Goal: Task Accomplishment & Management: Manage account settings

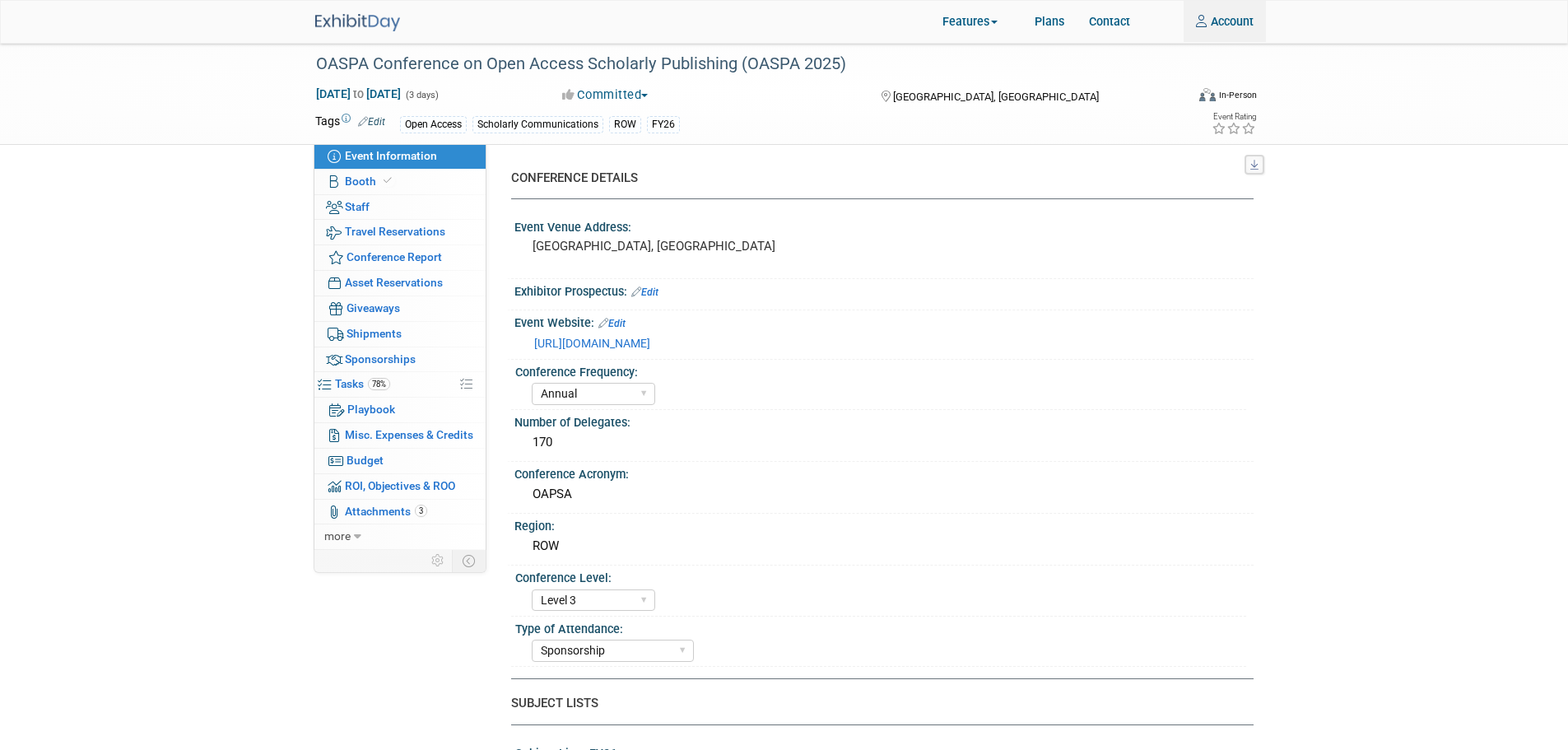
select select "Annual"
select select "Level 3"
select select "Sponsorship"
select select "Scholarly Communications"
select select "Open Access"
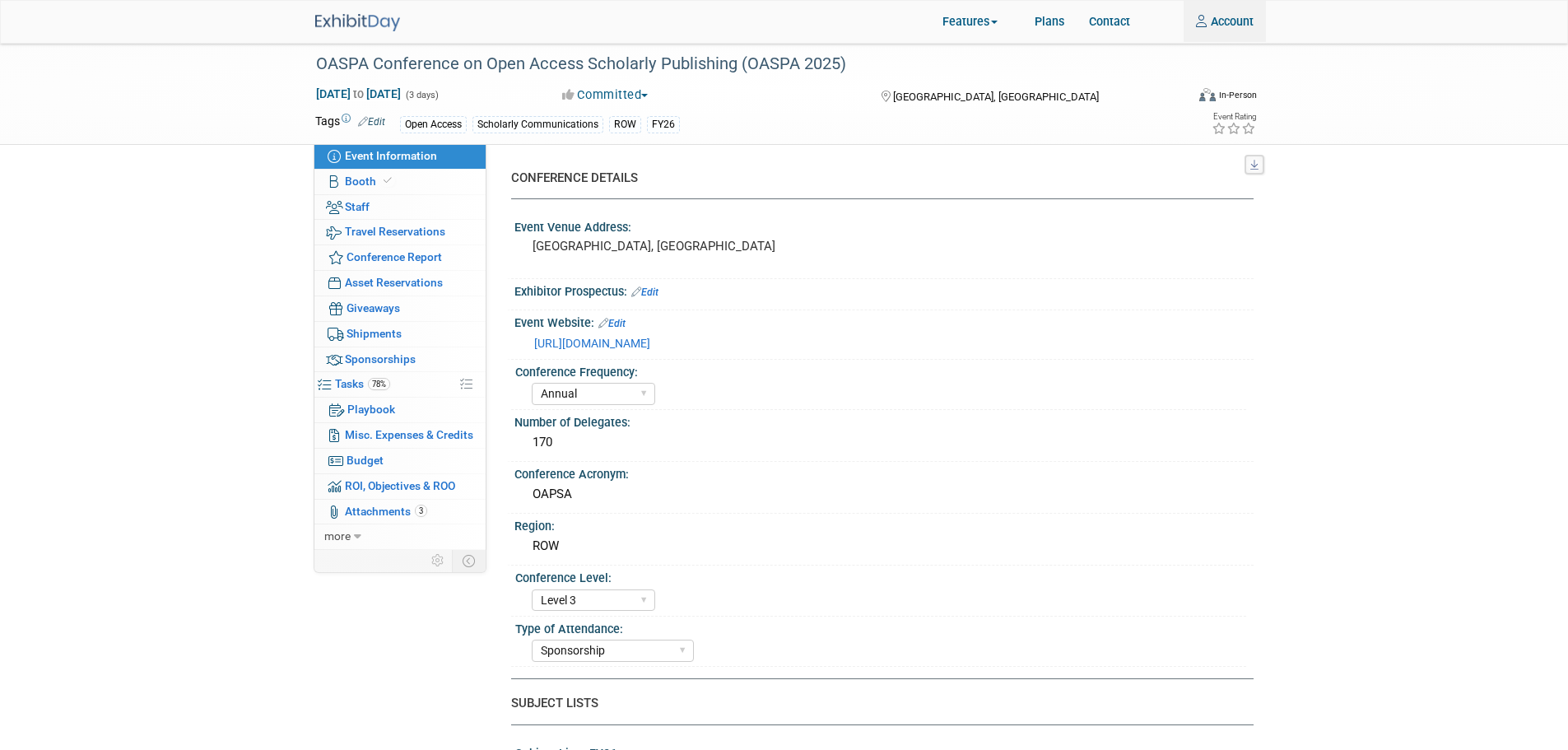
select select "[PERSON_NAME]"
select select "Open Access Awareness​"
select select "Annual"
select select "Level 3"
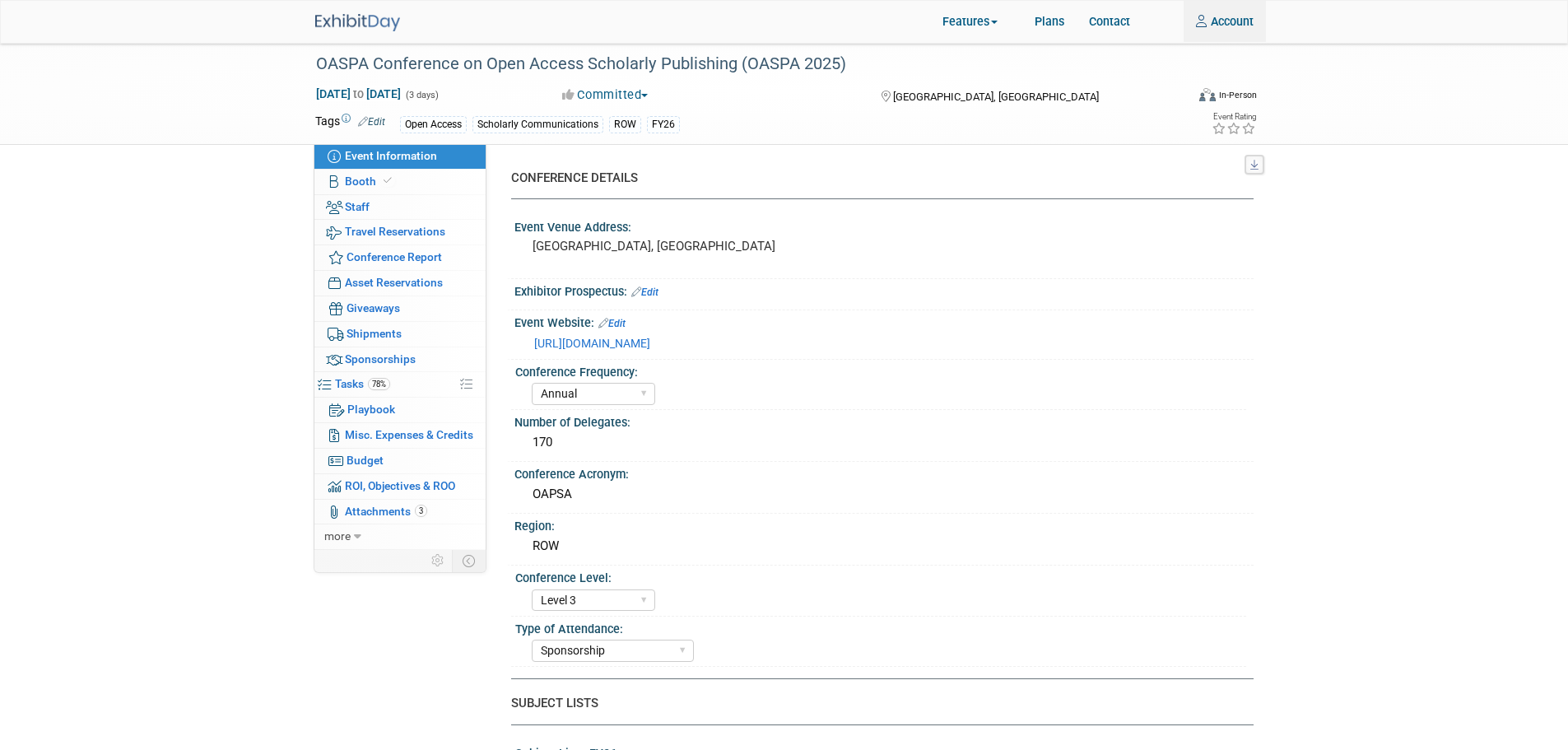
select select "Sponsorship"
select select "Scholarly Communications"
select select "Open Access"
select select "[PERSON_NAME]"
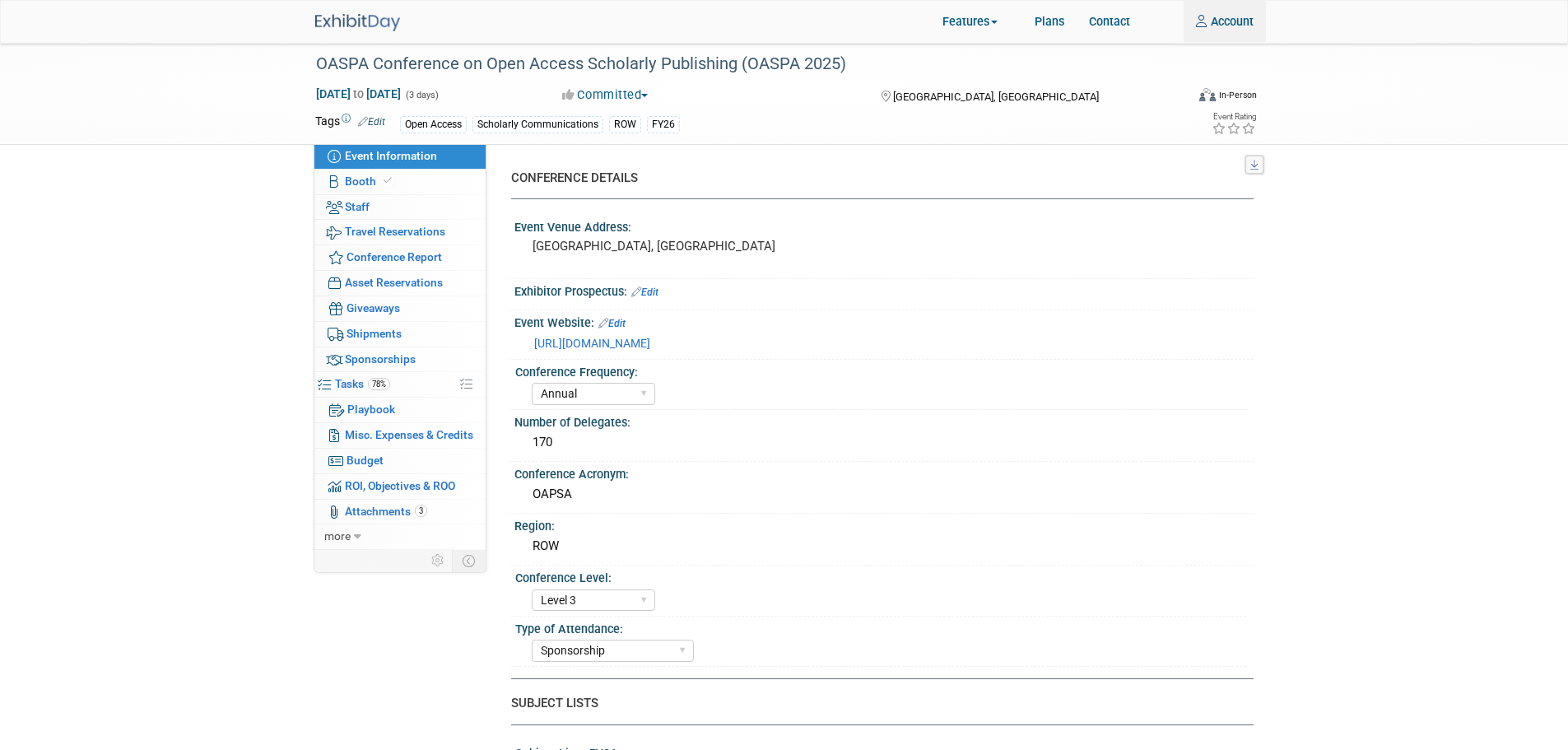
select select "Open Access Awareness​"
